Goal: Submit feedback/report problem

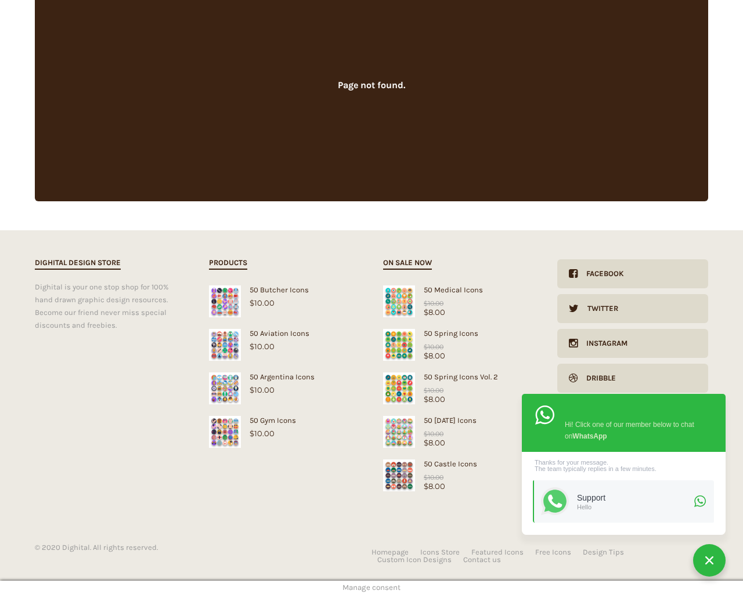
scroll to position [146, 0]
type input "1"
type input "20"
checkbox input "false"
type input "KfnqDuxw"
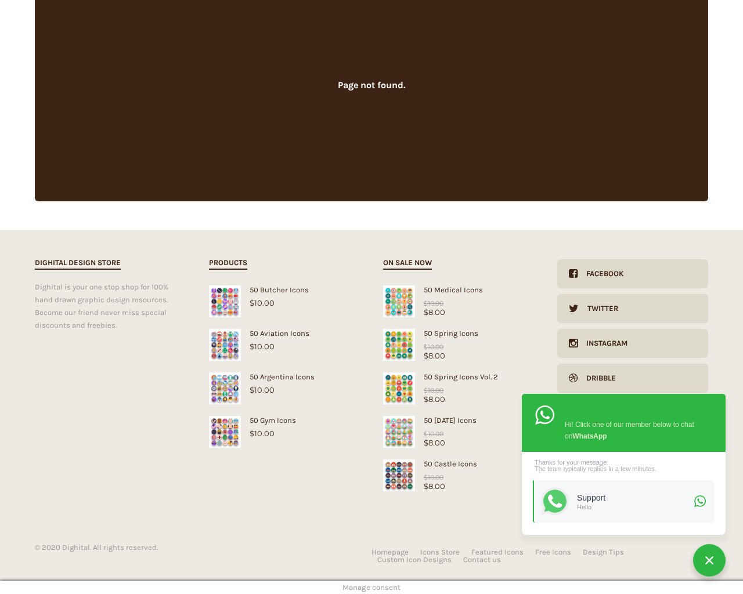
type input "[EMAIL_ADDRESS][DOMAIN_NAME]"
checkbox input "false"
select select "dark"
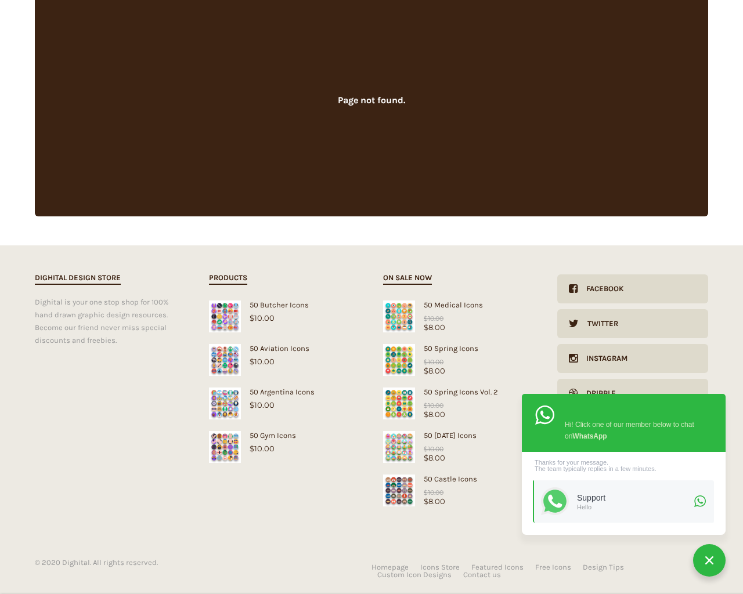
scroll to position [0, 0]
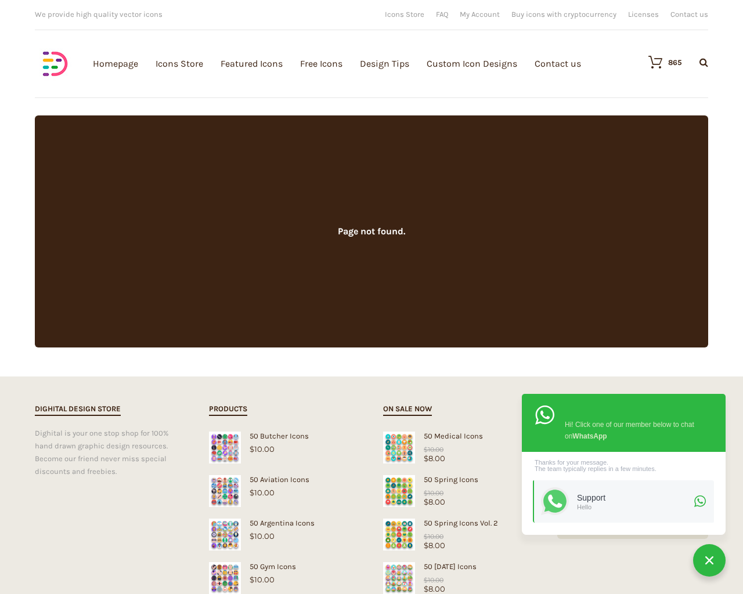
click at [343, 316] on input "Hide Price" at bounding box center [347, 320] width 8 height 8
checkbox input "true"
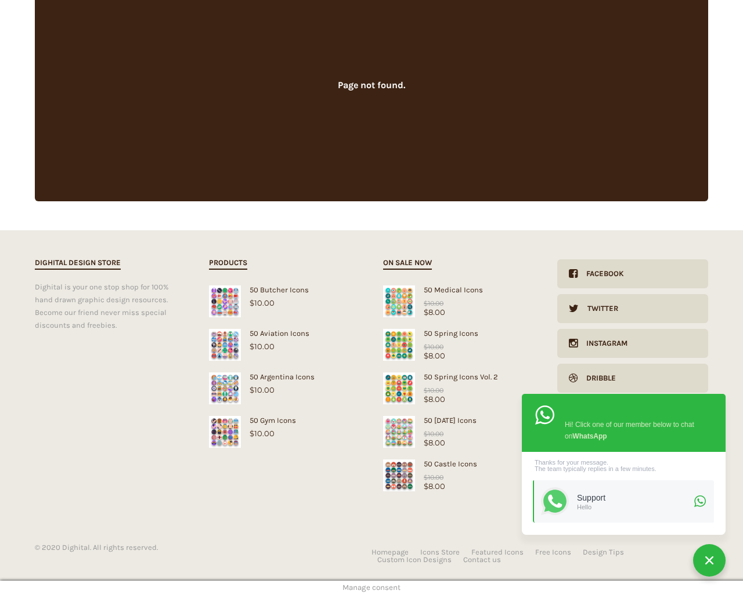
click at [343, 510] on input "Send me a copy of this e-mail" at bounding box center [347, 514] width 8 height 8
checkbox input "true"
